Goal: Task Accomplishment & Management: Manage account settings

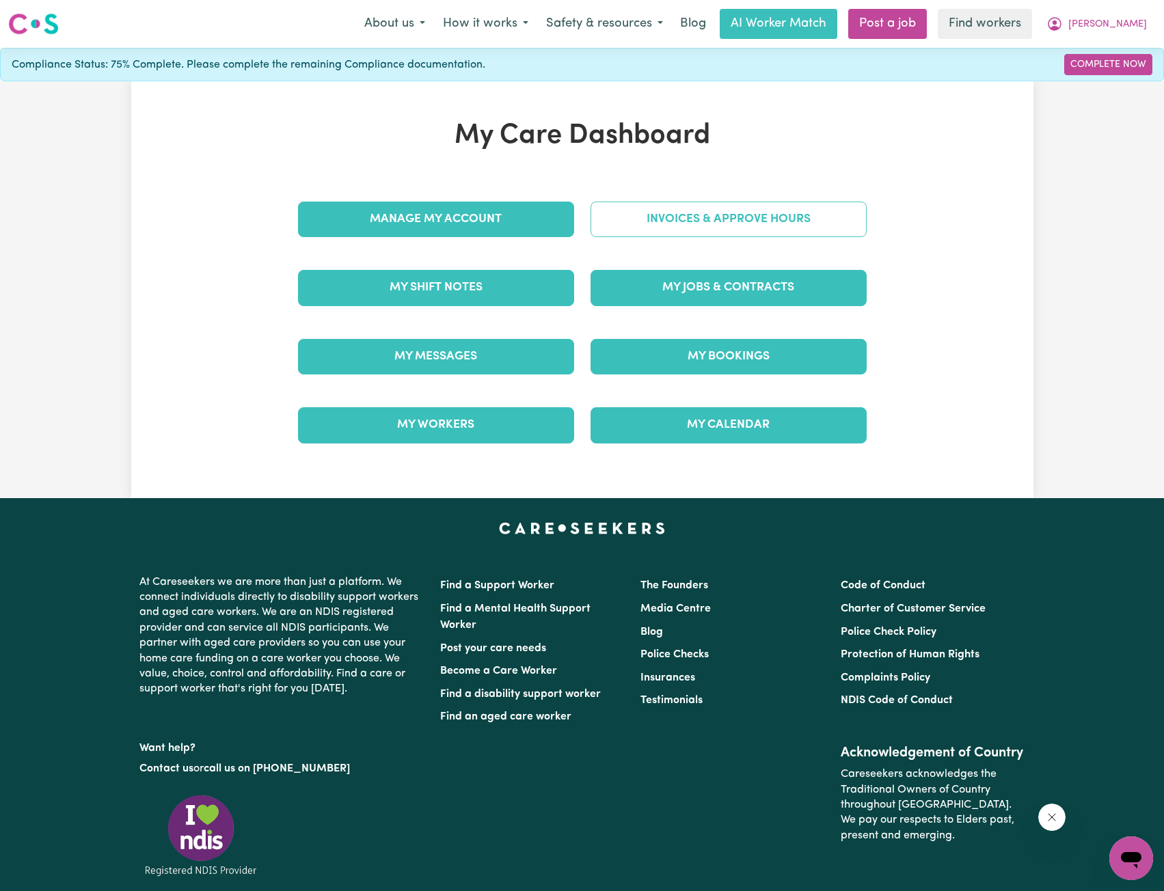
click at [675, 227] on link "Invoices & Approve Hours" at bounding box center [729, 220] width 276 height 36
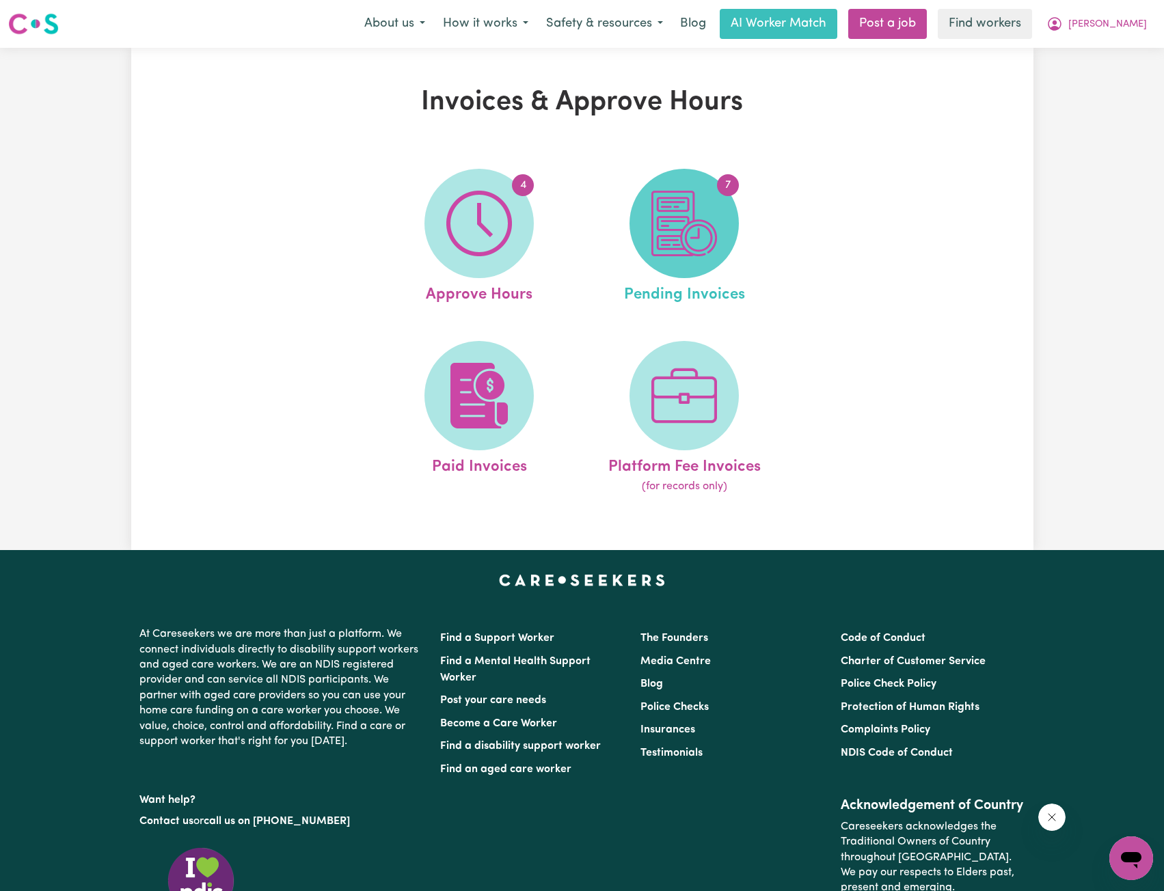
click at [668, 236] on img at bounding box center [684, 224] width 66 height 66
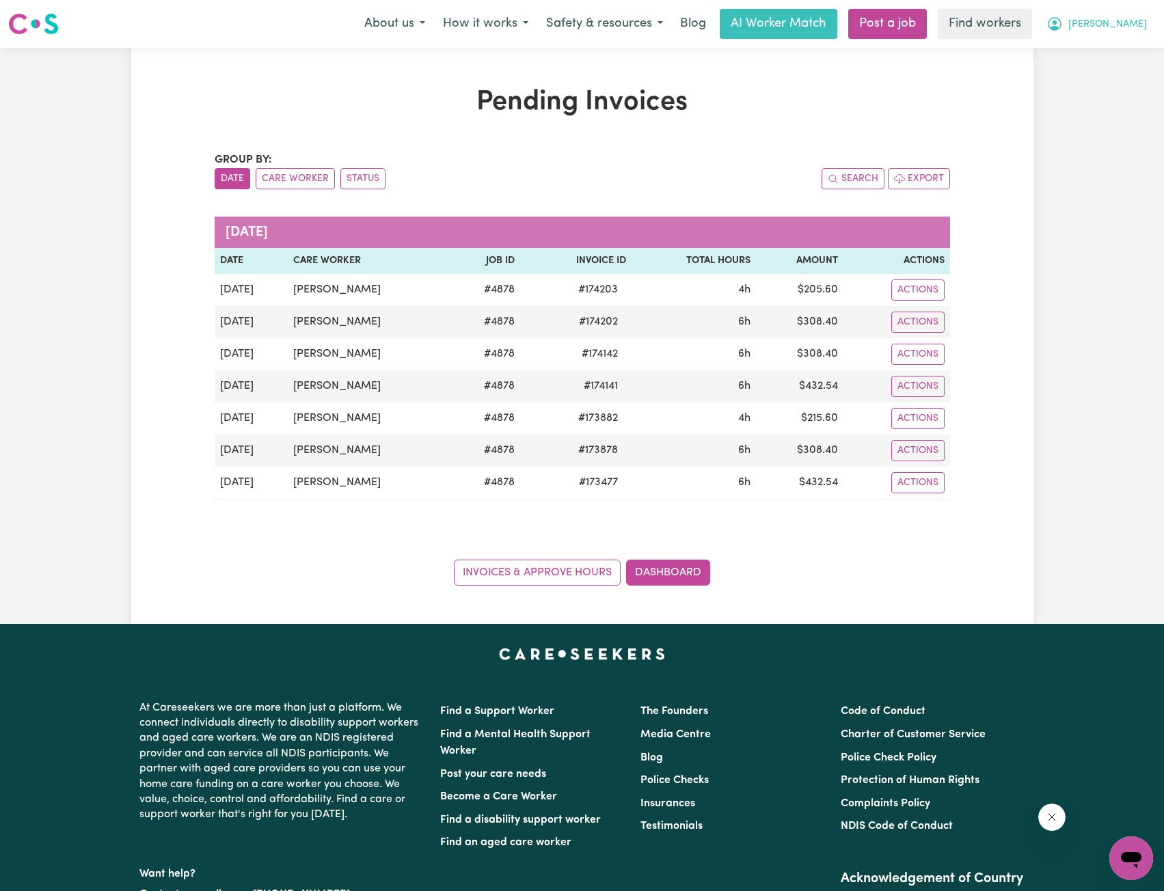
click at [1120, 30] on button "[PERSON_NAME]" at bounding box center [1096, 24] width 118 height 29
click at [1105, 51] on link "My Dashboard" at bounding box center [1101, 53] width 108 height 26
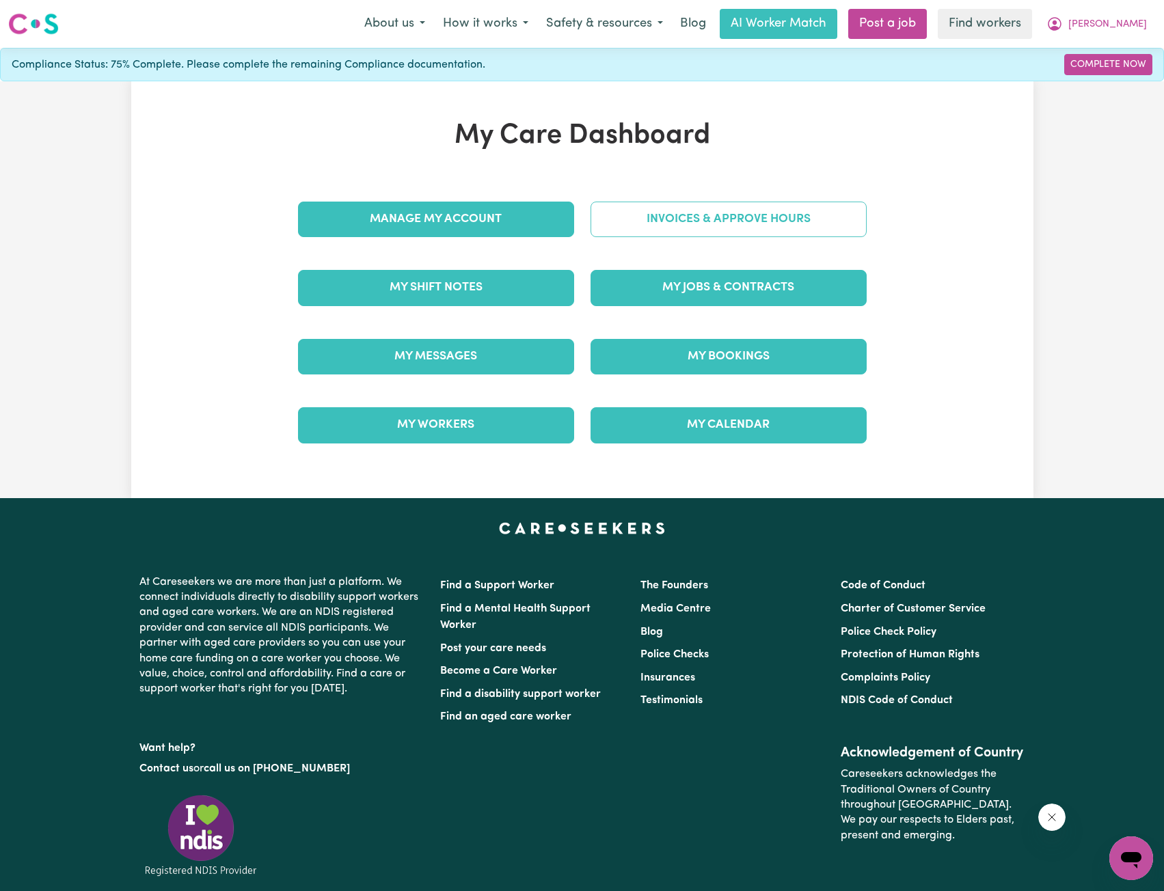
click at [766, 209] on link "Invoices & Approve Hours" at bounding box center [729, 220] width 276 height 36
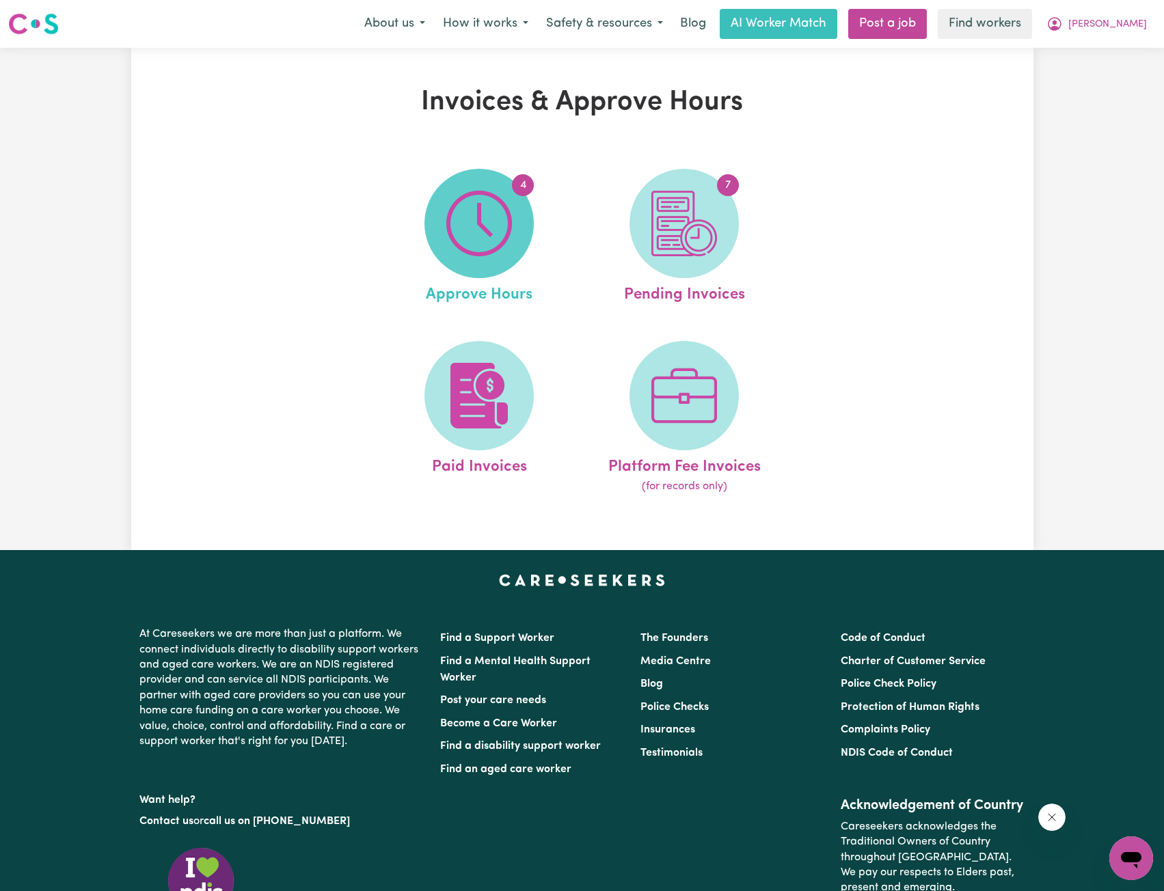
click at [502, 238] on img at bounding box center [479, 224] width 66 height 66
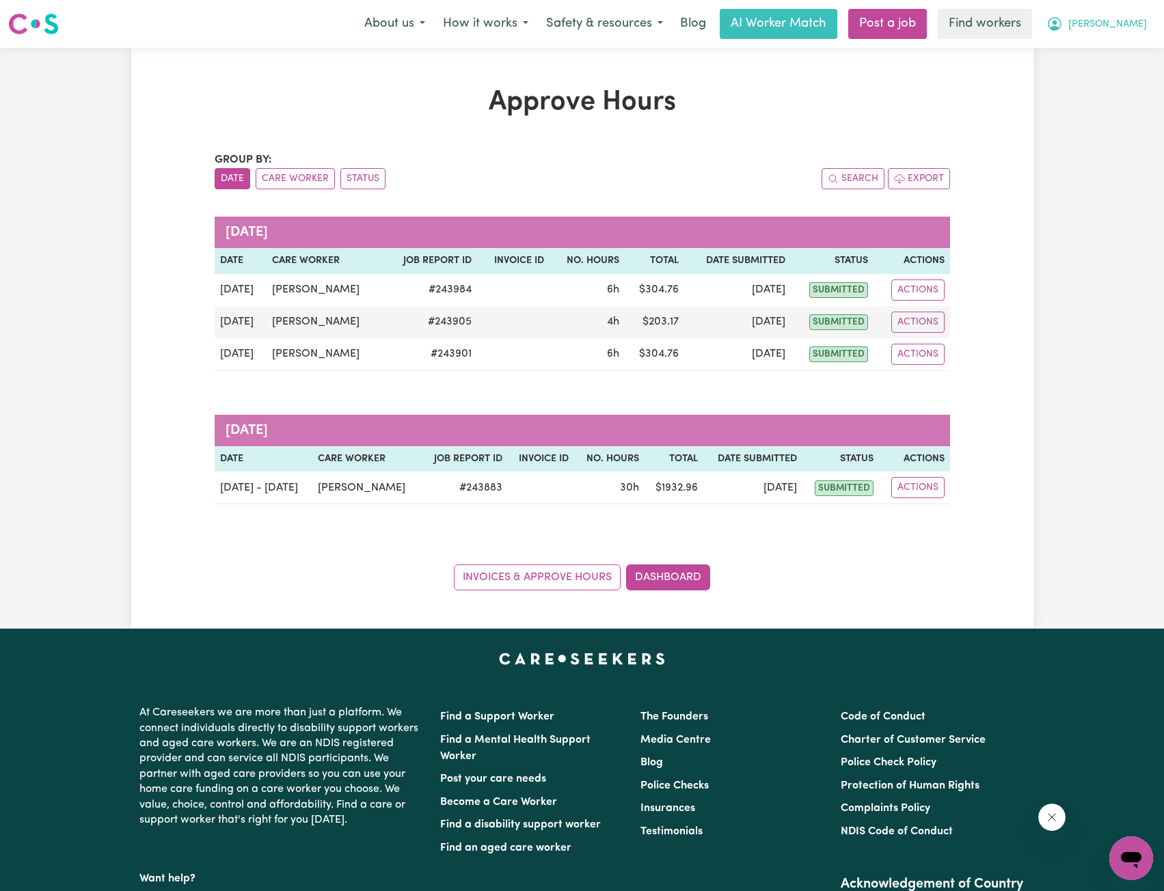
click at [1061, 29] on icon "My Account" at bounding box center [1055, 24] width 14 height 14
click at [1085, 47] on link "My Dashboard" at bounding box center [1101, 53] width 108 height 26
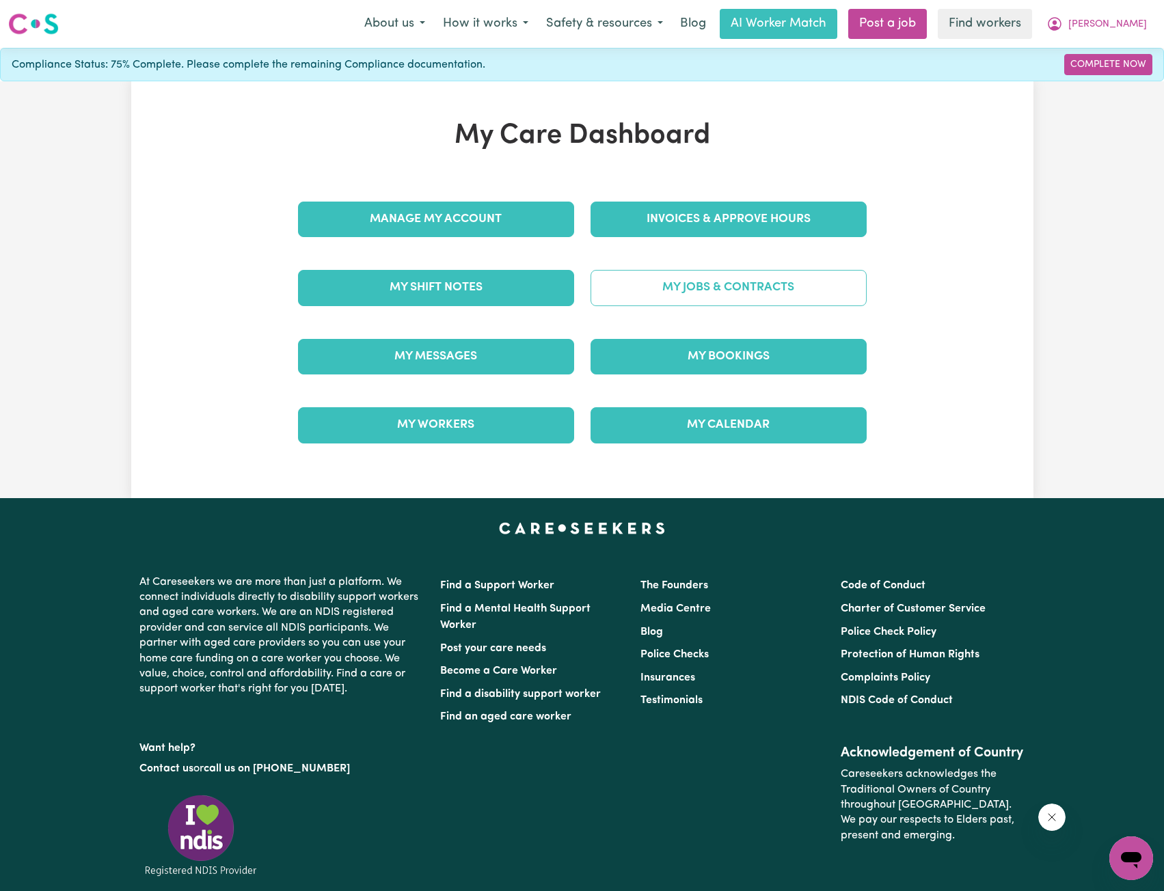
click at [700, 282] on link "My Jobs & Contracts" at bounding box center [729, 288] width 276 height 36
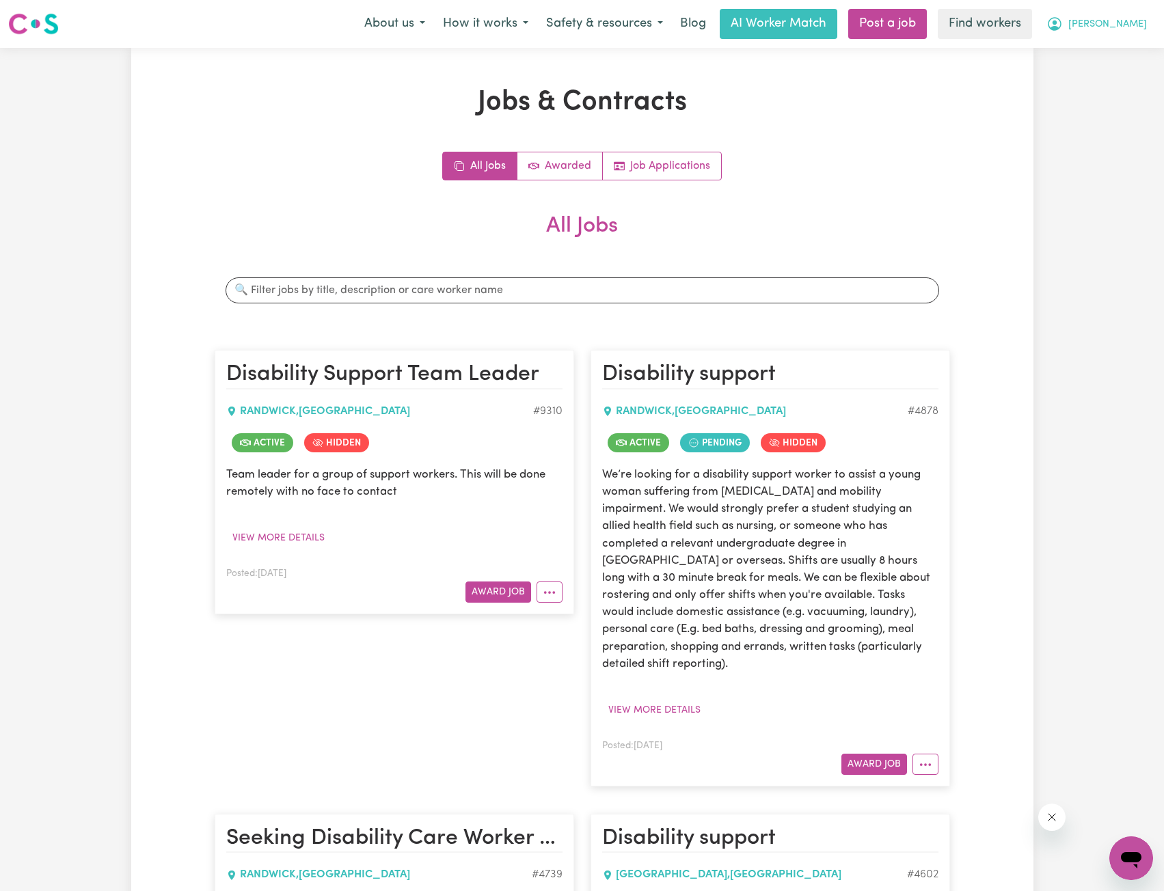
click at [1127, 18] on span "[PERSON_NAME]" at bounding box center [1107, 24] width 79 height 15
click at [1094, 74] on link "Logout" at bounding box center [1101, 79] width 108 height 26
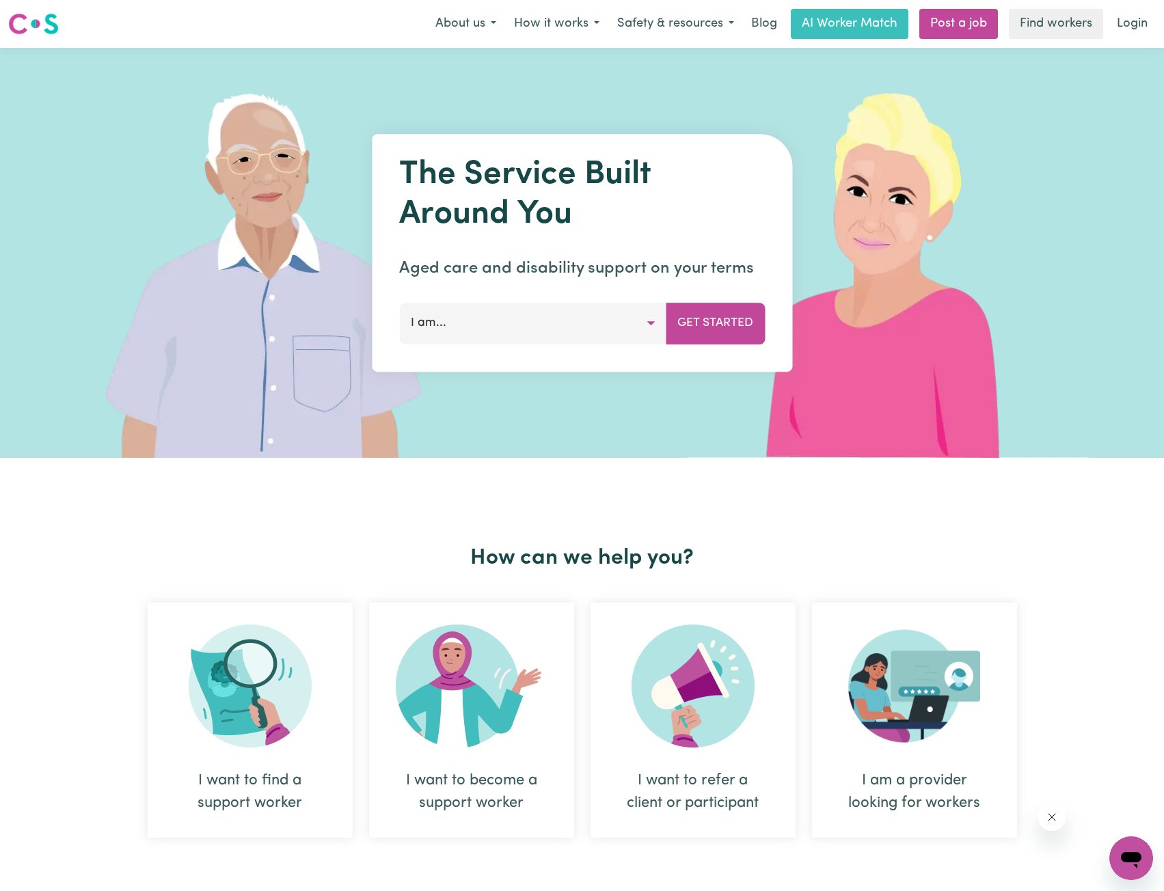
click at [1128, 25] on link "Login" at bounding box center [1132, 24] width 47 height 30
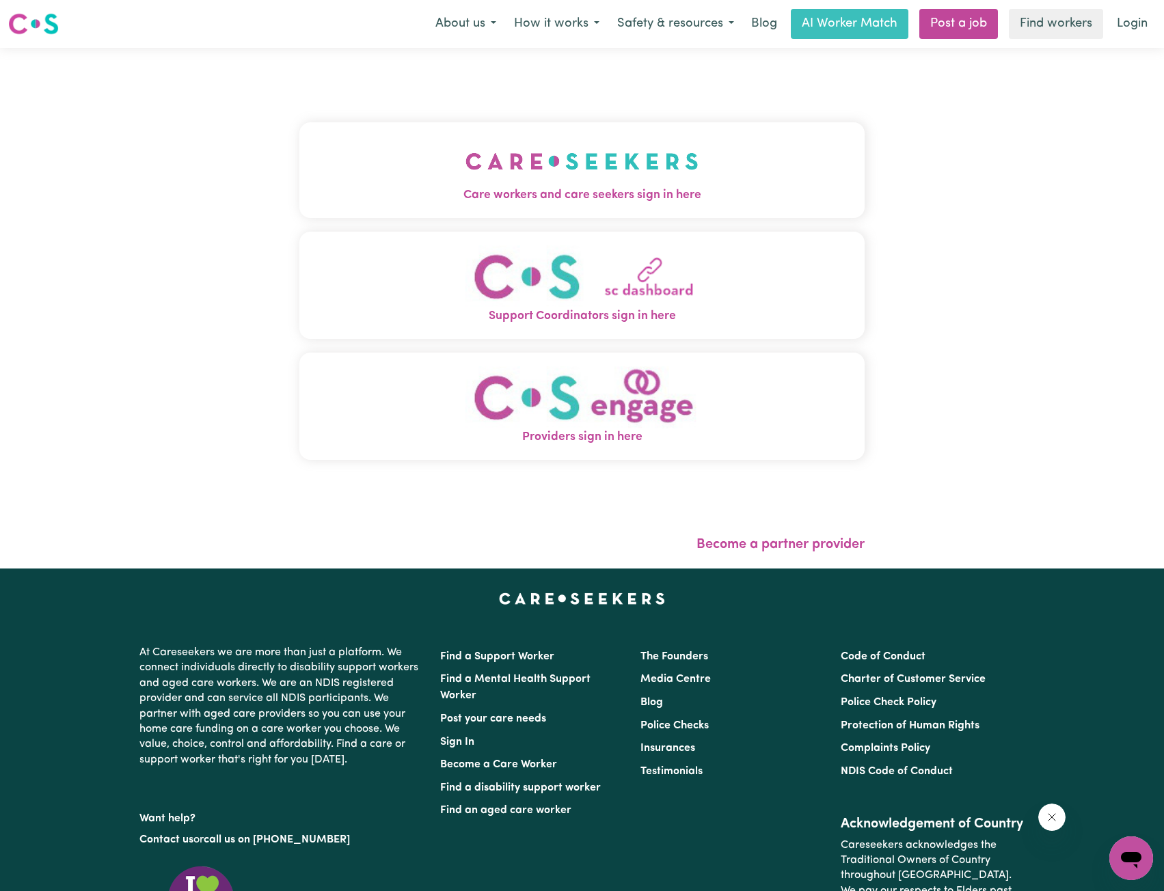
click at [560, 164] on button "Care workers and care seekers sign in here" at bounding box center [582, 170] width 566 height 96
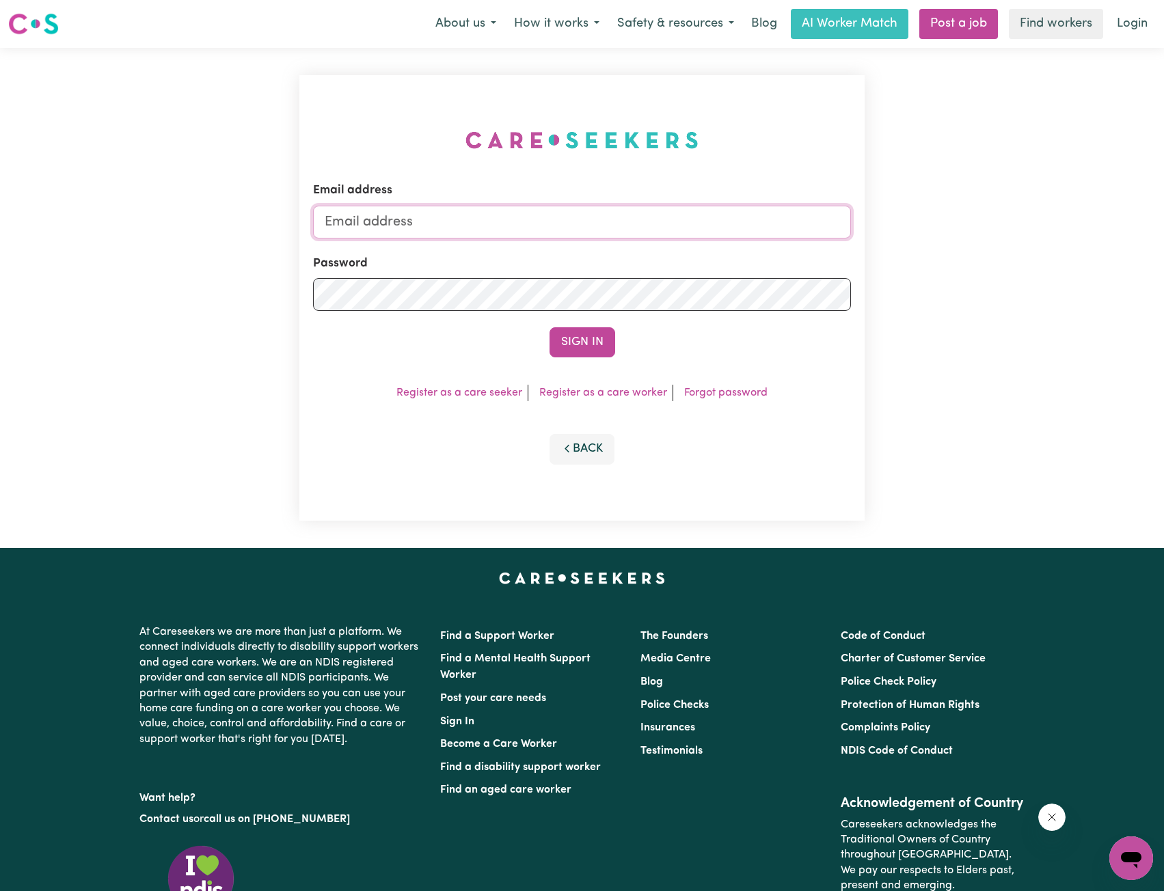
click at [590, 211] on input "Email address" at bounding box center [582, 222] width 539 height 33
drag, startPoint x: 396, startPoint y: 218, endPoint x: 668, endPoint y: 232, distance: 272.4
click at [667, 232] on input "[EMAIL_ADDRESS][PERSON_NAME][DOMAIN_NAME]" at bounding box center [582, 222] width 539 height 33
type input "superuser~[EMAIL_ADDRESS][DOMAIN_NAME]"
click at [593, 323] on form "Email address superuser~[EMAIL_ADDRESS][DOMAIN_NAME] Password Sign In" at bounding box center [582, 270] width 539 height 176
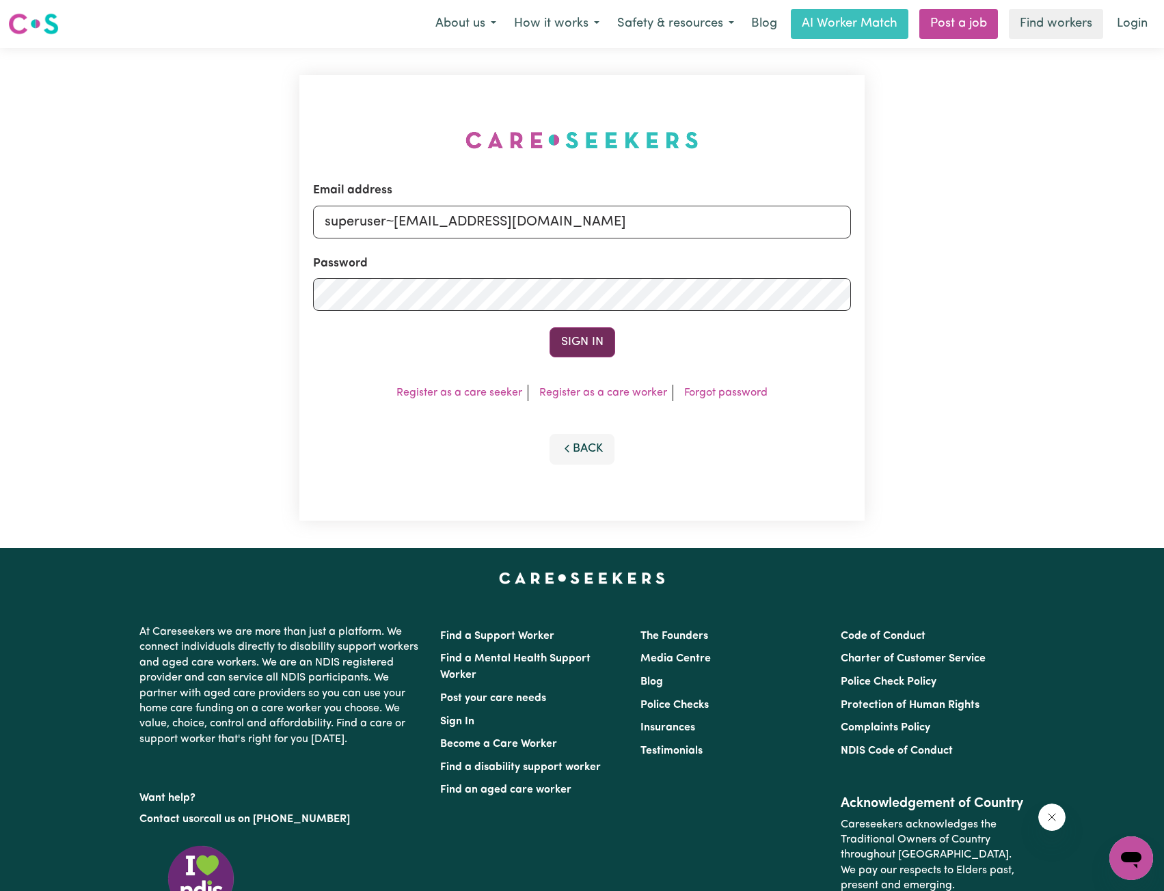
click at [593, 340] on button "Sign In" at bounding box center [583, 342] width 66 height 30
